Goal: Obtain resource: Download file/media

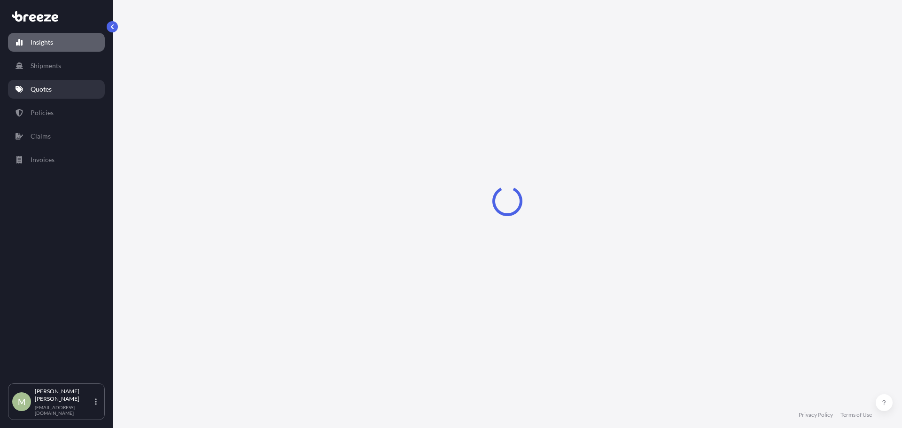
select select "2025"
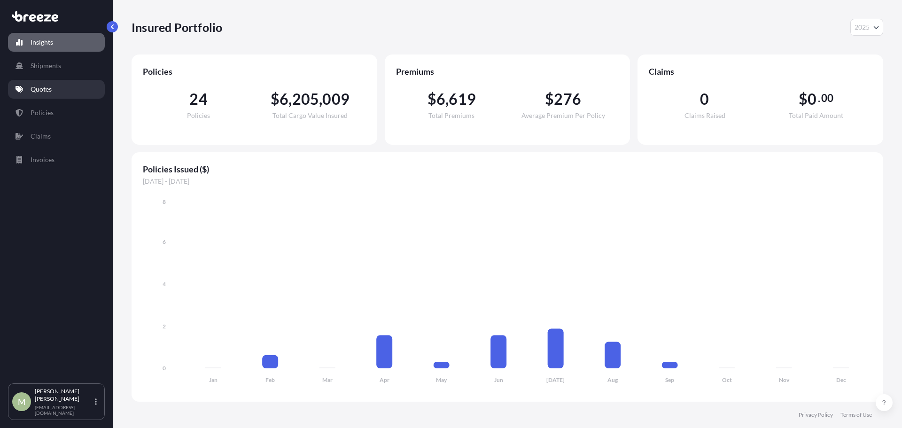
click at [52, 87] on link "Quotes" at bounding box center [56, 89] width 97 height 19
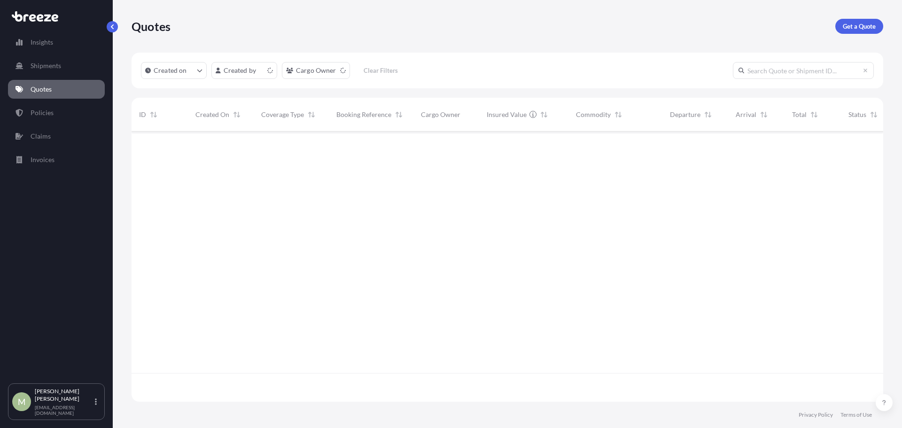
scroll to position [268, 745]
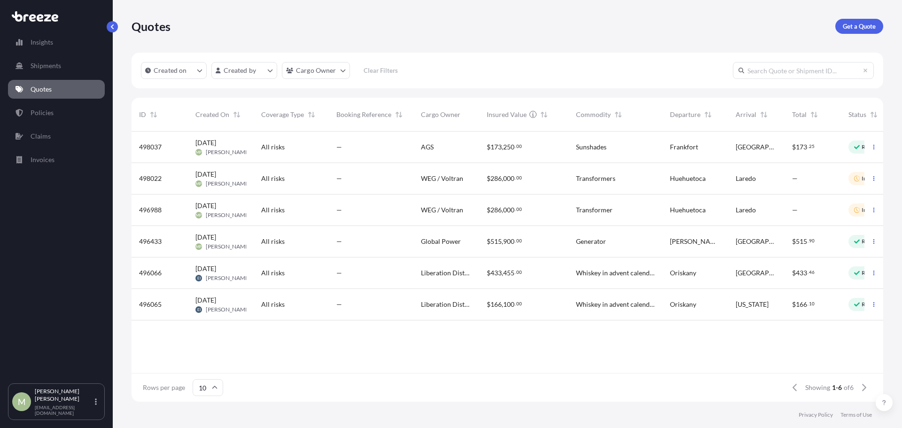
click at [355, 155] on div "—" at bounding box center [371, 147] width 85 height 31
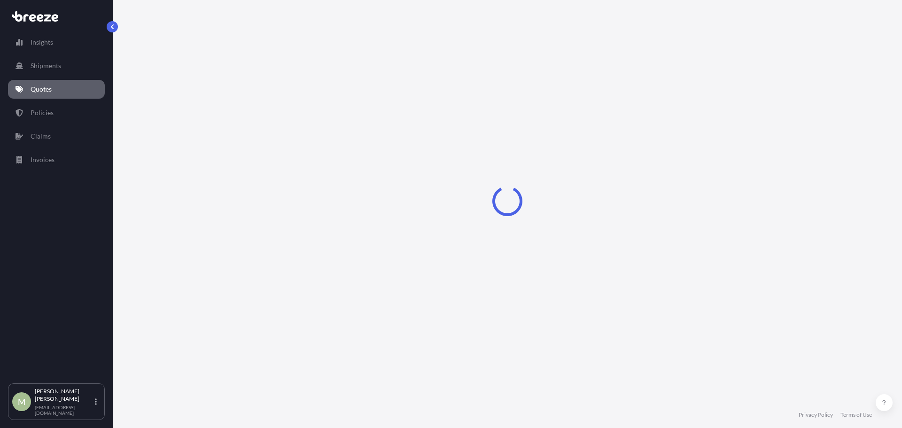
select select "Road"
select select "2"
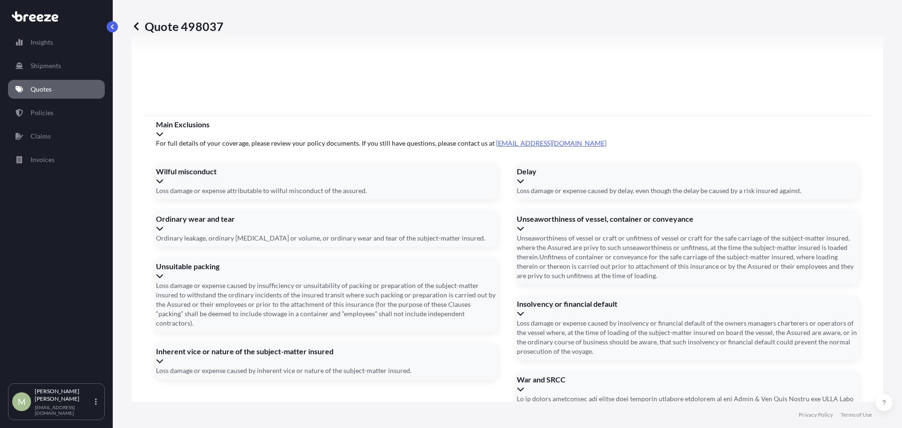
scroll to position [1213, 0]
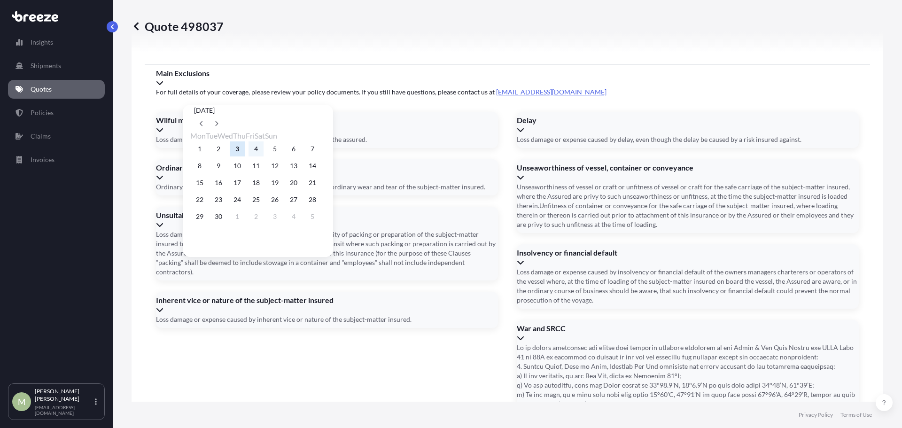
click at [264, 149] on button "4" at bounding box center [256, 148] width 15 height 15
type input "[DATE]"
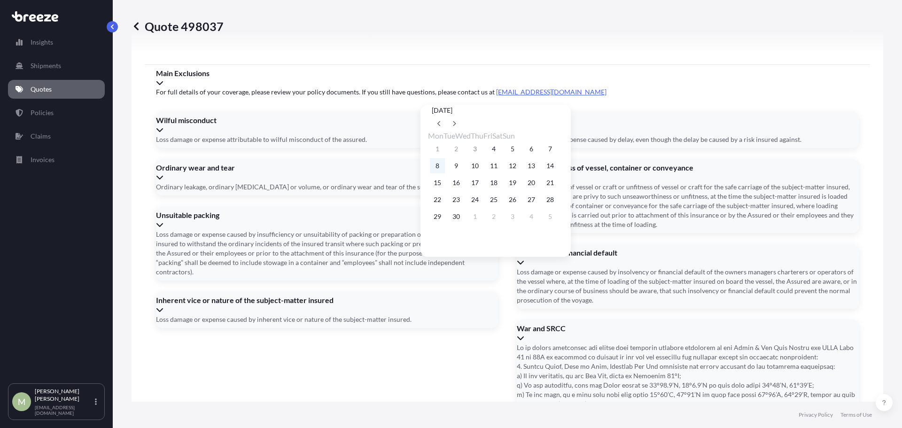
click at [435, 168] on button "8" at bounding box center [437, 165] width 15 height 15
type input "[DATE]"
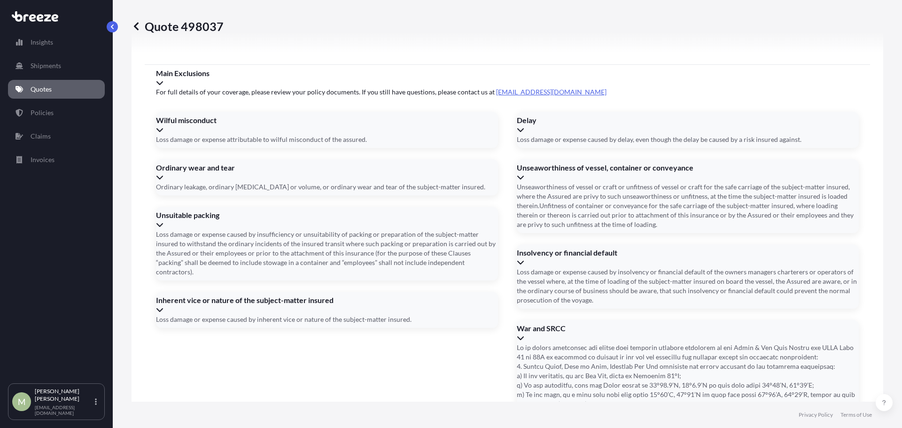
type input "1484159"
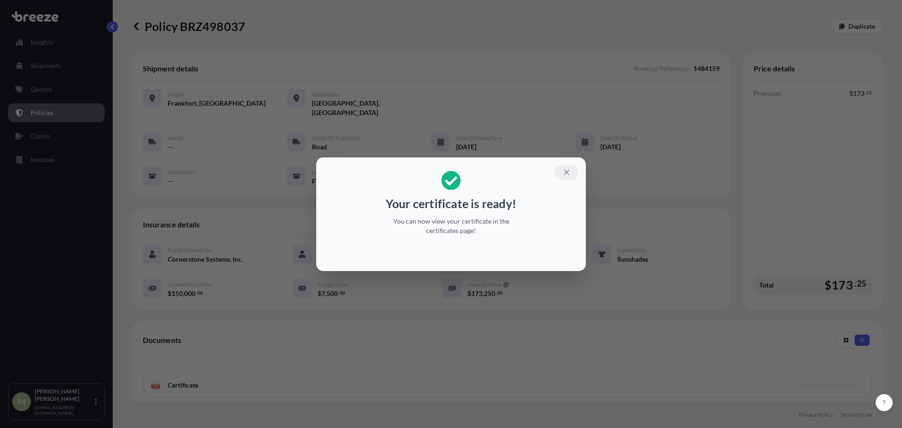
click at [571, 172] on icon "button" at bounding box center [567, 172] width 8 height 8
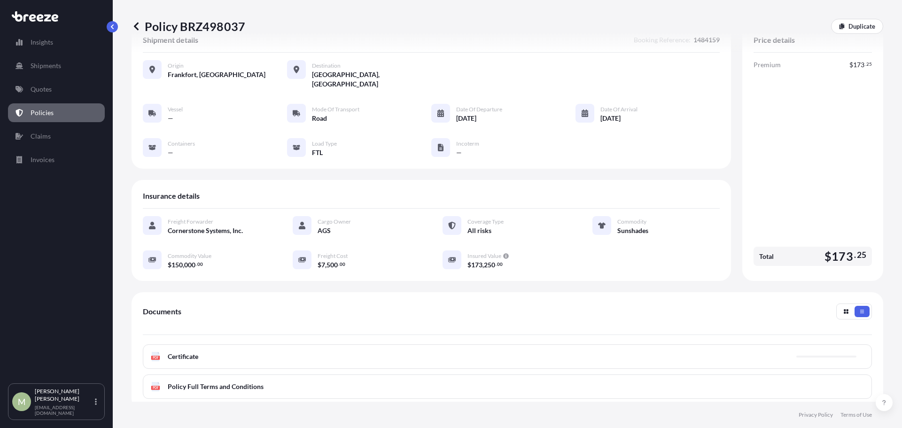
scroll to position [128, 0]
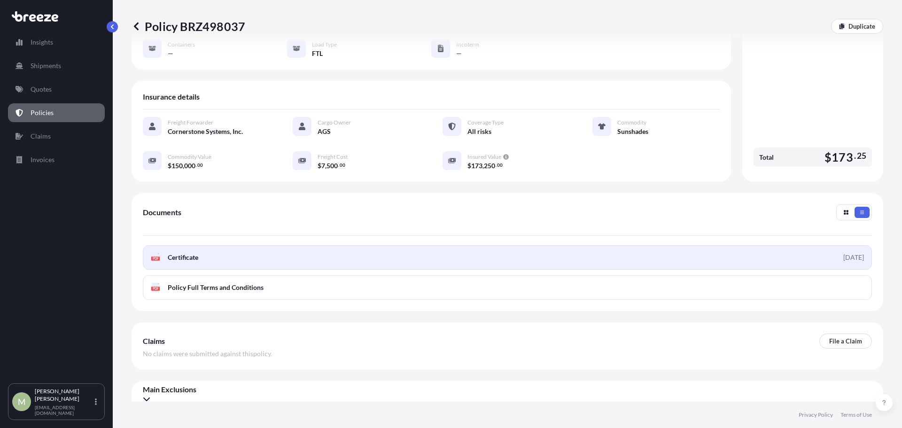
click at [317, 251] on link "PDF Certificate [DATE]" at bounding box center [507, 257] width 729 height 24
